Goal: Information Seeking & Learning: Learn about a topic

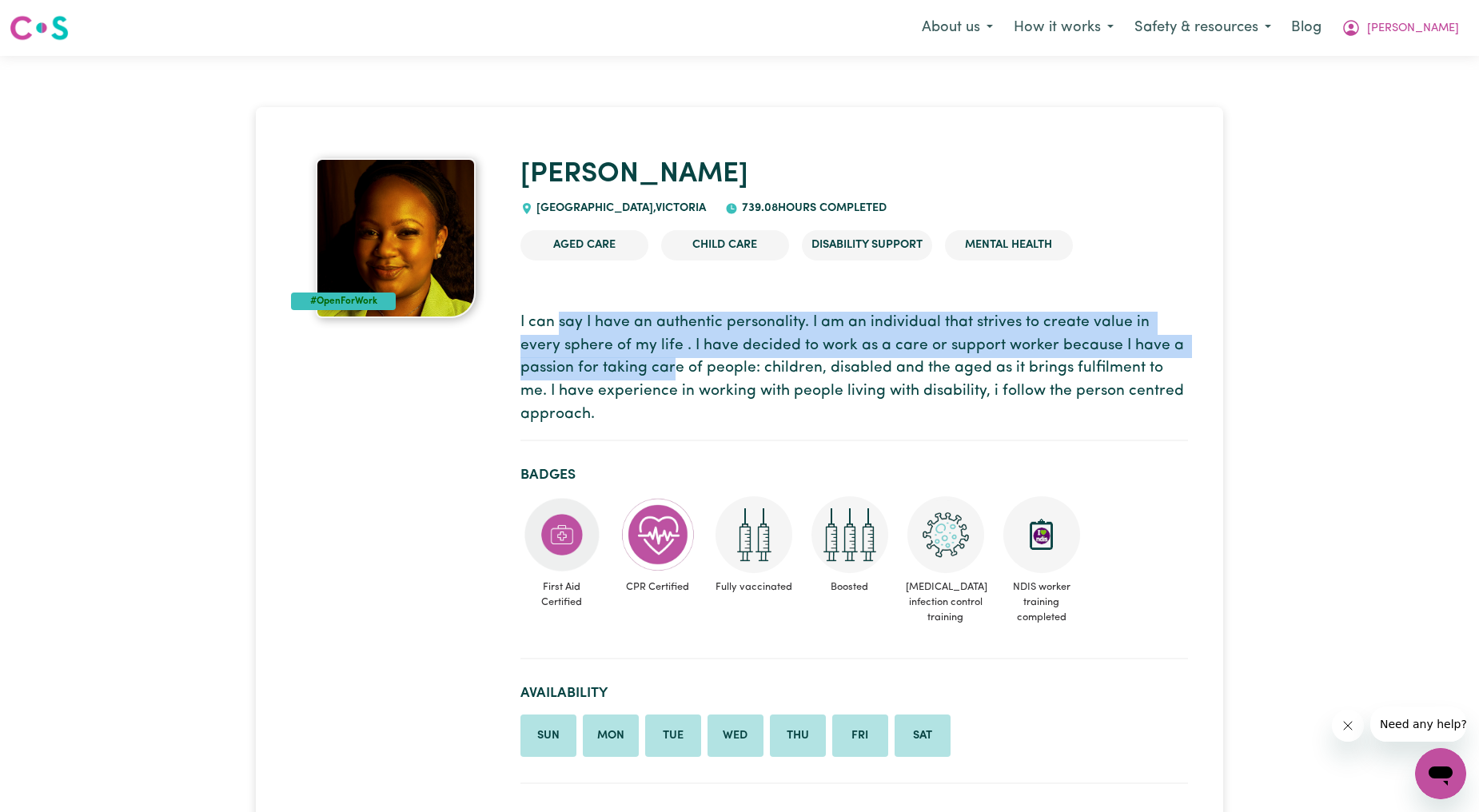
drag, startPoint x: 557, startPoint y: 295, endPoint x: 625, endPoint y: 378, distance: 107.3
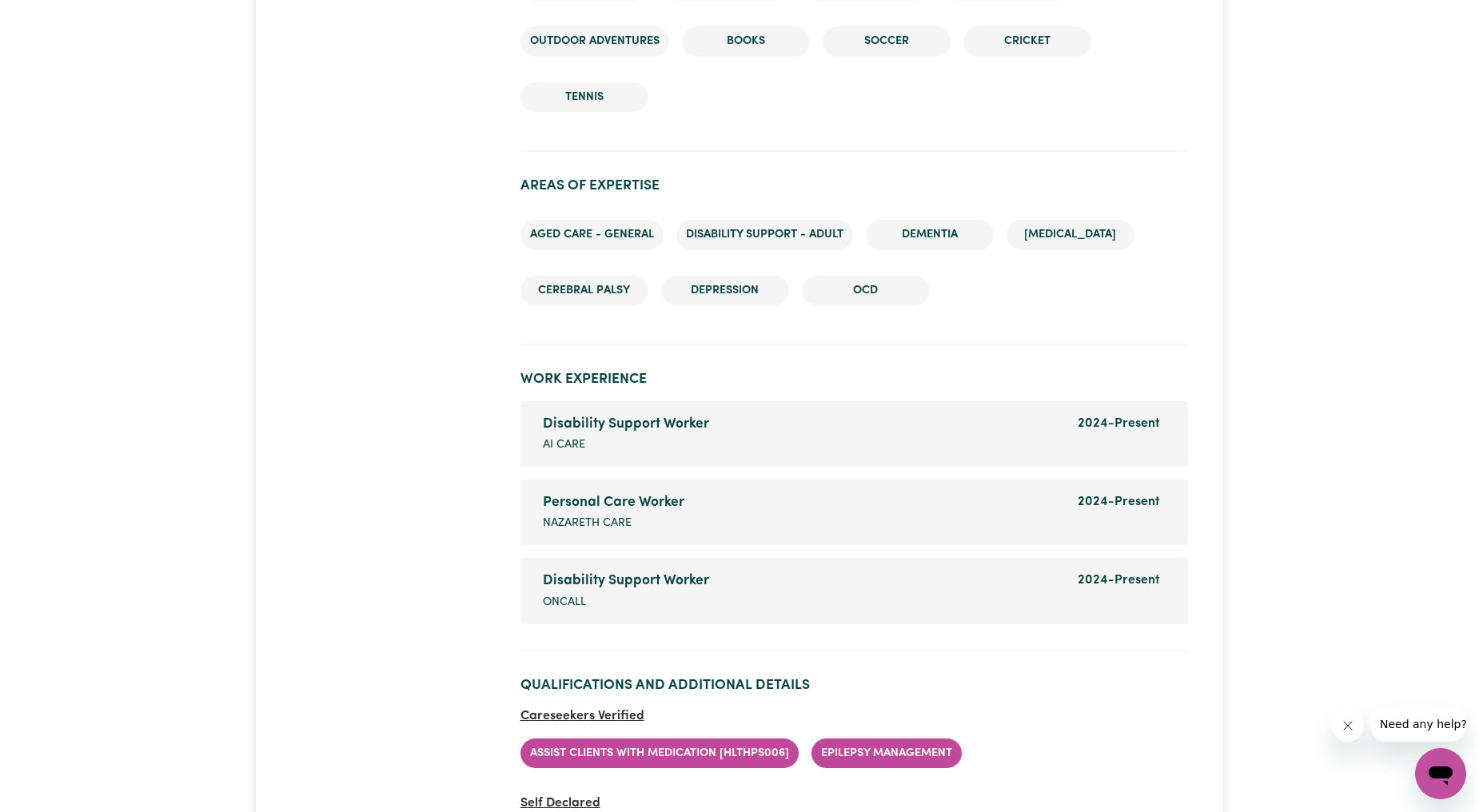
scroll to position [2073, 0]
